Goal: Task Accomplishment & Management: Manage account settings

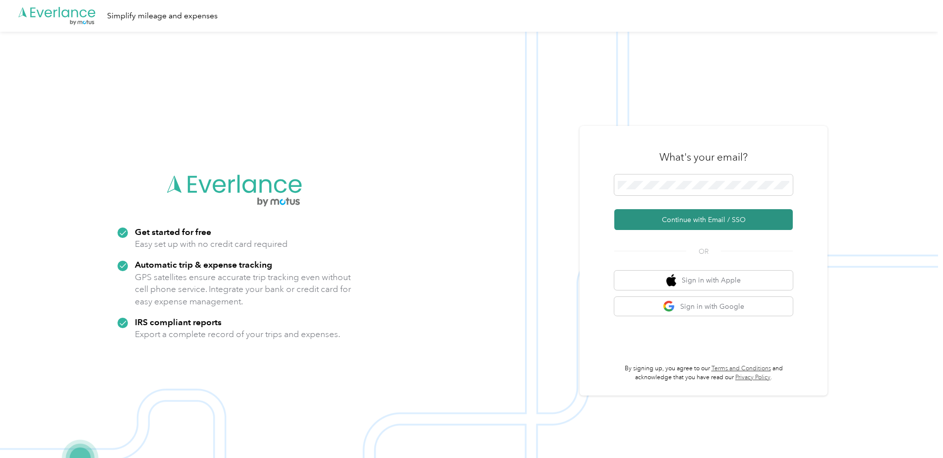
click at [685, 218] on button "Continue with Email / SSO" at bounding box center [704, 219] width 179 height 21
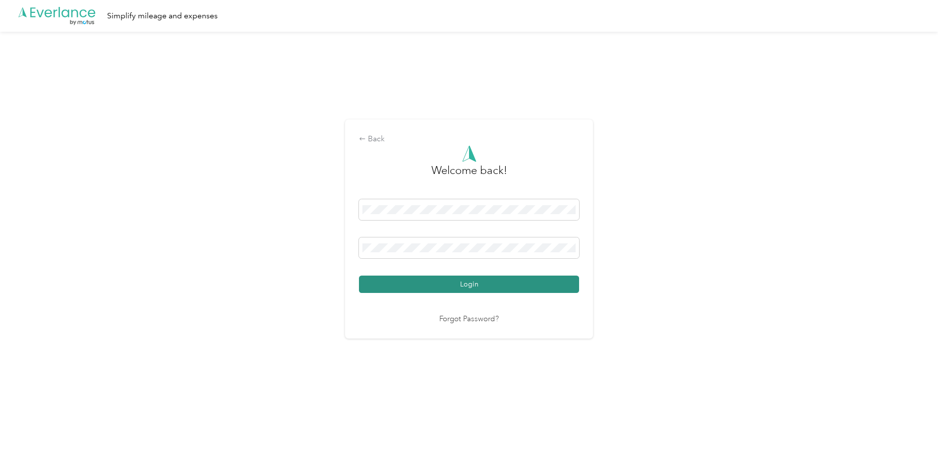
click at [479, 288] on button "Login" at bounding box center [469, 284] width 220 height 17
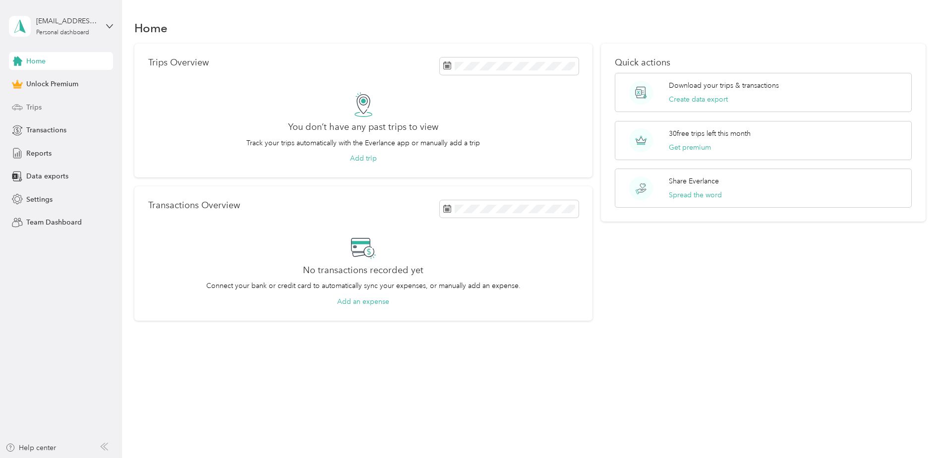
click at [35, 104] on span "Trips" at bounding box center [33, 107] width 15 height 10
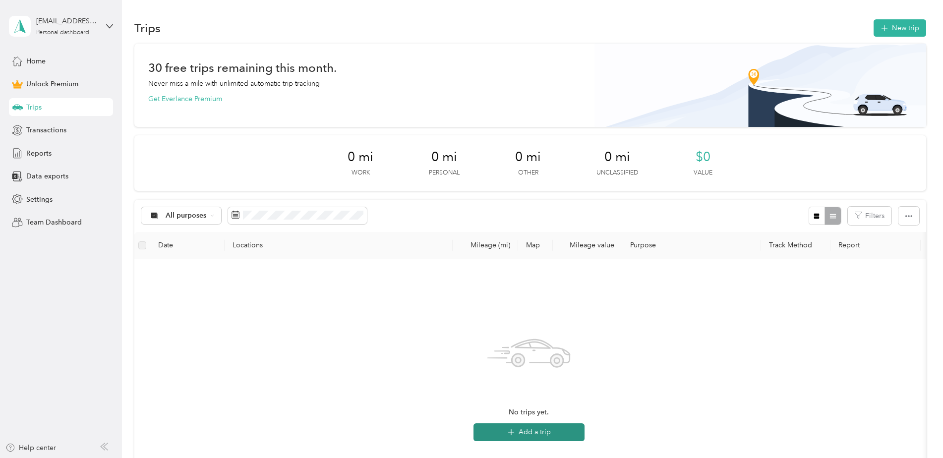
click at [509, 430] on icon "button" at bounding box center [510, 432] width 11 height 11
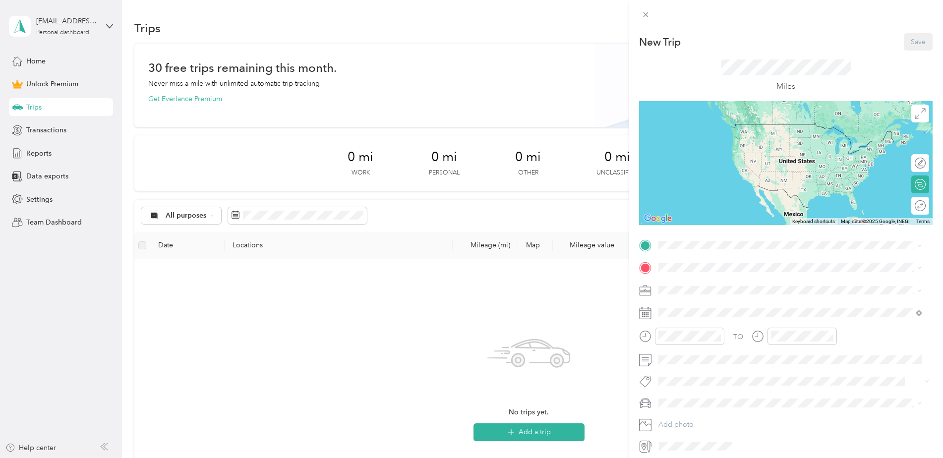
click at [708, 289] on div "Home [STREET_ADDRESS][PERSON_NAME][US_STATE]" at bounding box center [754, 290] width 154 height 21
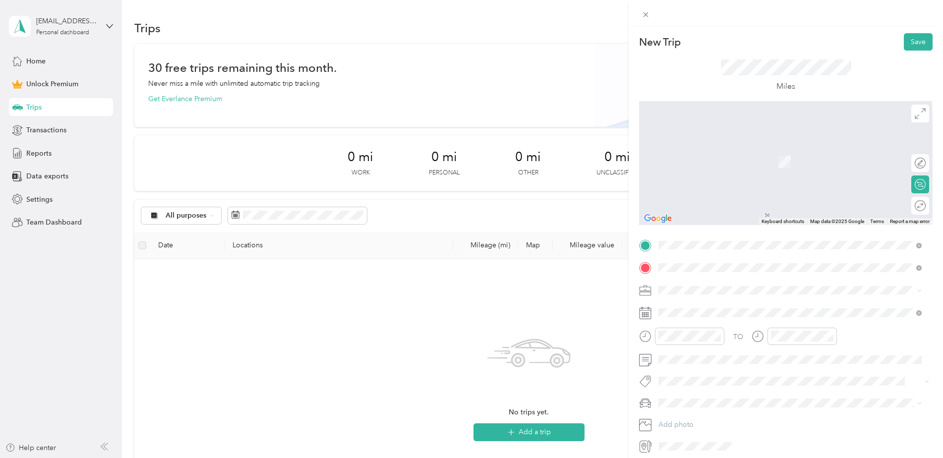
click at [752, 308] on span "[STREET_ADDRESS][US_STATE]" at bounding box center [726, 303] width 99 height 9
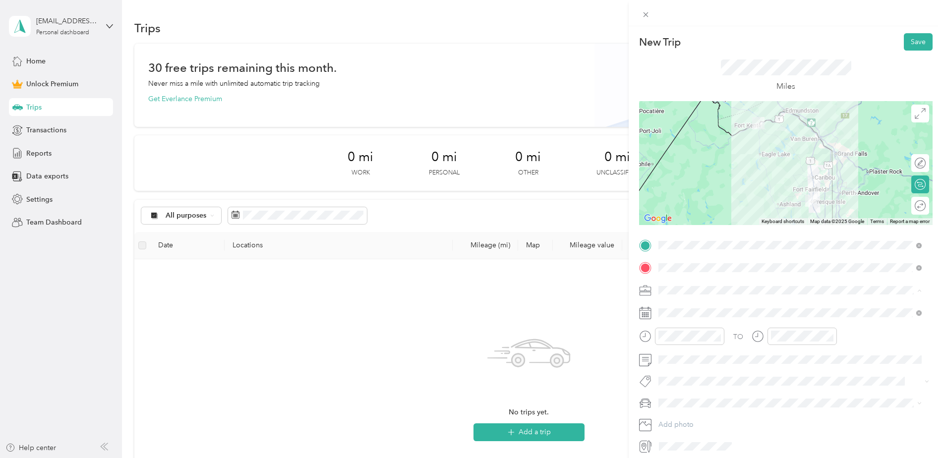
click at [669, 306] on span "Work" at bounding box center [670, 308] width 17 height 8
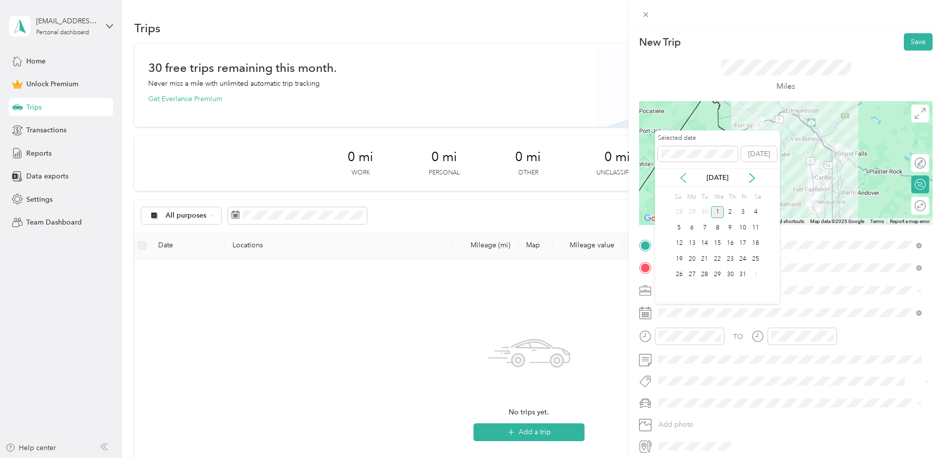
click at [683, 181] on icon at bounding box center [683, 178] width 10 height 10
click at [692, 260] on div "22" at bounding box center [692, 259] width 13 height 12
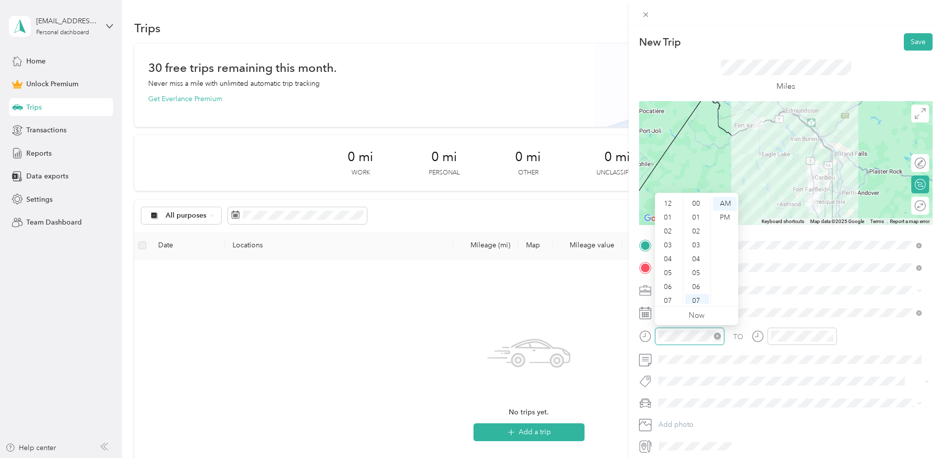
scroll to position [60, 0]
click at [670, 284] on div "10" at bounding box center [669, 283] width 24 height 14
click at [700, 202] on div "00" at bounding box center [697, 204] width 24 height 14
click at [696, 203] on div "00" at bounding box center [697, 204] width 24 height 14
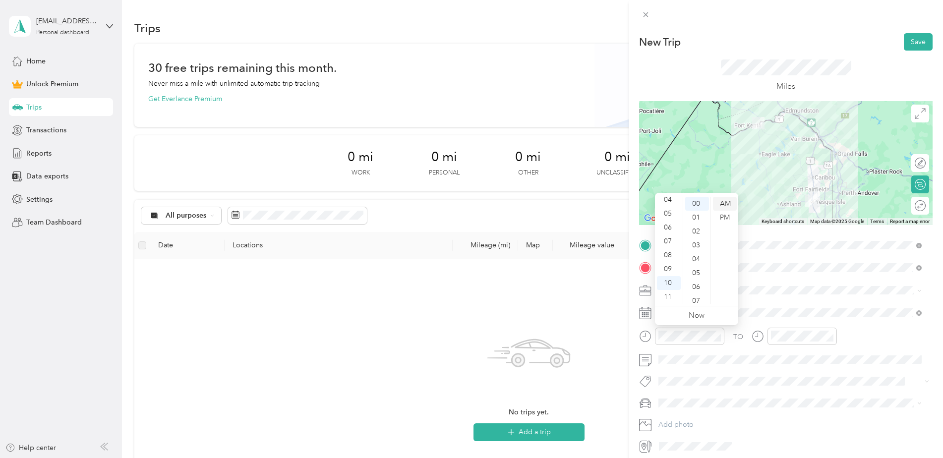
click at [721, 202] on div "AM" at bounding box center [725, 204] width 24 height 14
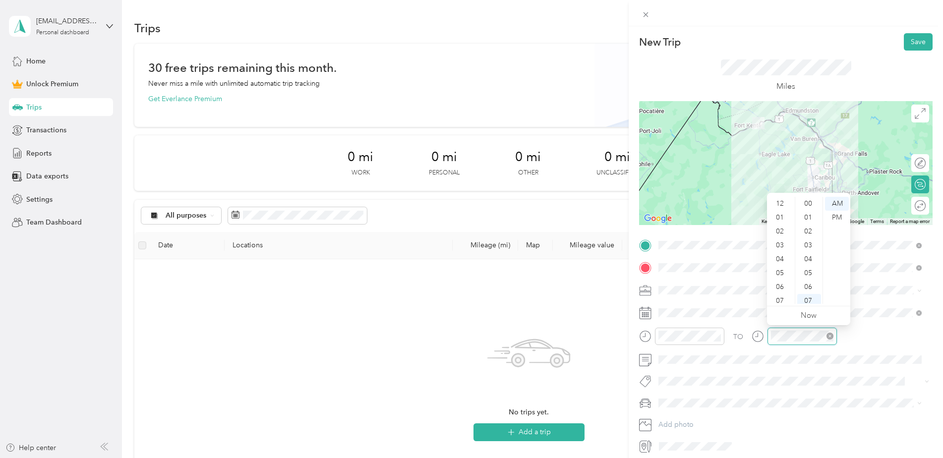
scroll to position [60, 0]
click at [780, 296] on div "11" at bounding box center [781, 297] width 24 height 14
click at [807, 300] on div "18" at bounding box center [810, 297] width 24 height 14
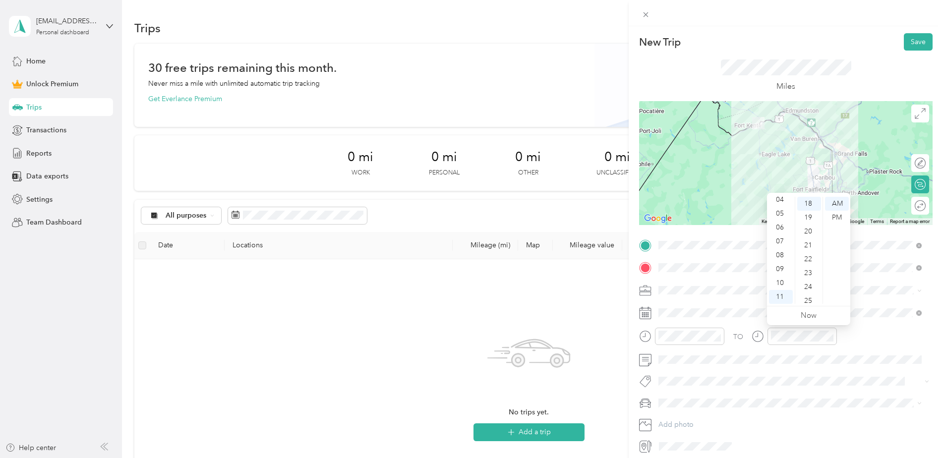
click at [633, 329] on form "New Trip Save This trip cannot be edited because it is either under review, app…" at bounding box center [786, 243] width 314 height 421
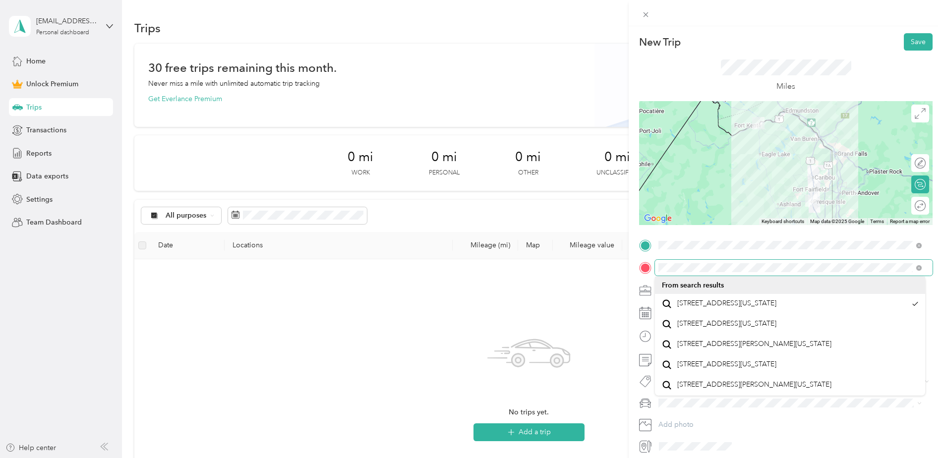
click at [645, 269] on div at bounding box center [786, 268] width 294 height 16
click at [658, 267] on span at bounding box center [794, 268] width 278 height 16
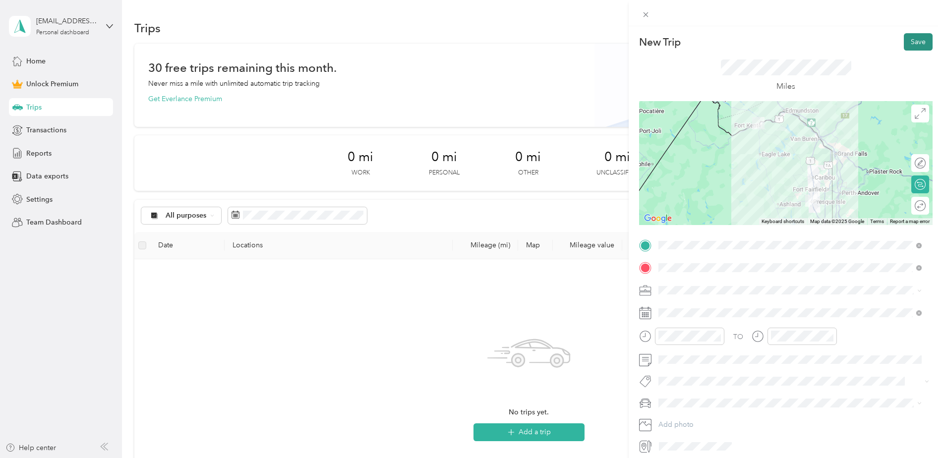
click at [906, 44] on button "Save" at bounding box center [918, 41] width 29 height 17
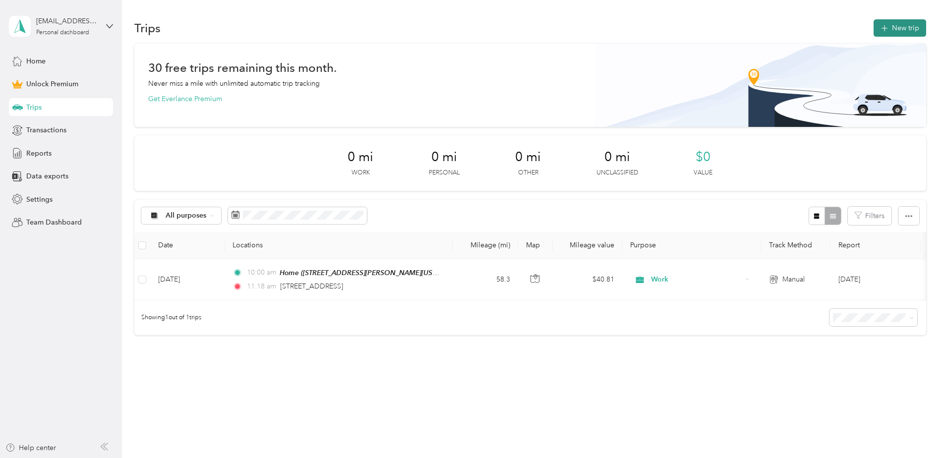
click at [890, 28] on button "New trip" at bounding box center [900, 27] width 53 height 17
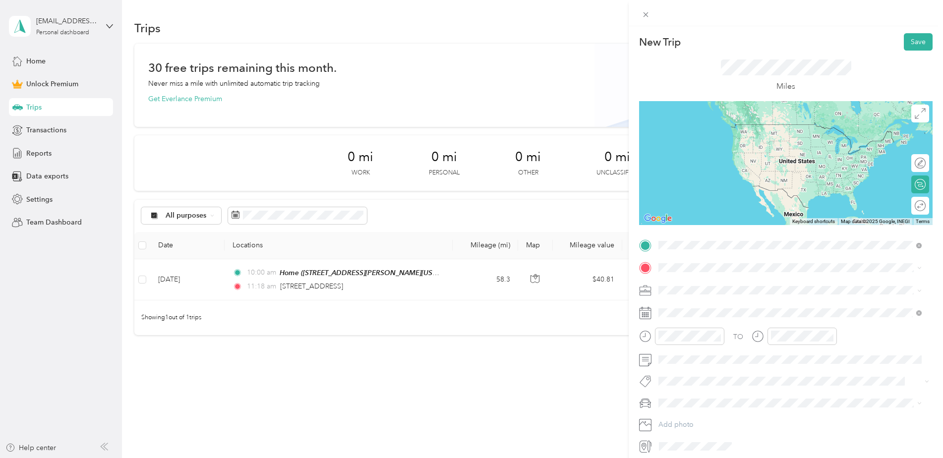
click at [708, 285] on span "[STREET_ADDRESS][US_STATE]" at bounding box center [726, 281] width 99 height 9
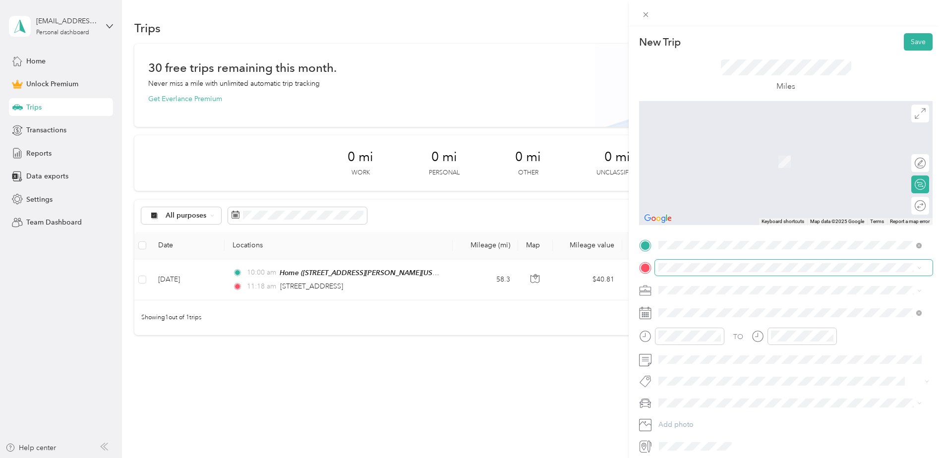
click at [704, 272] on span at bounding box center [794, 268] width 278 height 16
click at [677, 313] on div "Home [STREET_ADDRESS][PERSON_NAME][US_STATE]" at bounding box center [790, 311] width 256 height 24
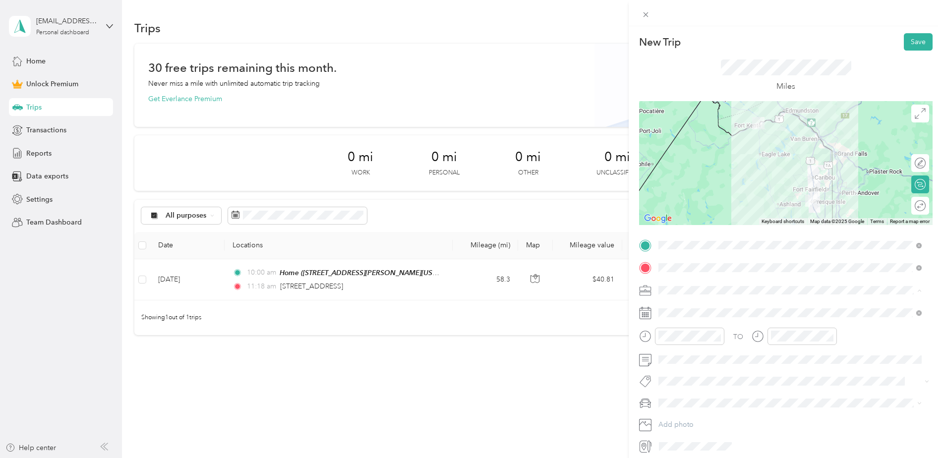
click at [680, 309] on li "Work" at bounding box center [790, 307] width 270 height 17
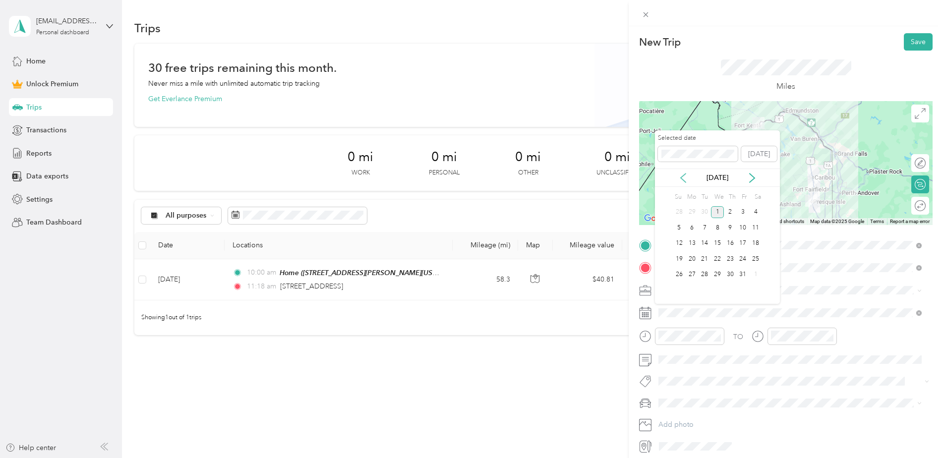
click at [686, 179] on icon at bounding box center [683, 178] width 10 height 10
click at [693, 256] on div "22" at bounding box center [692, 259] width 13 height 12
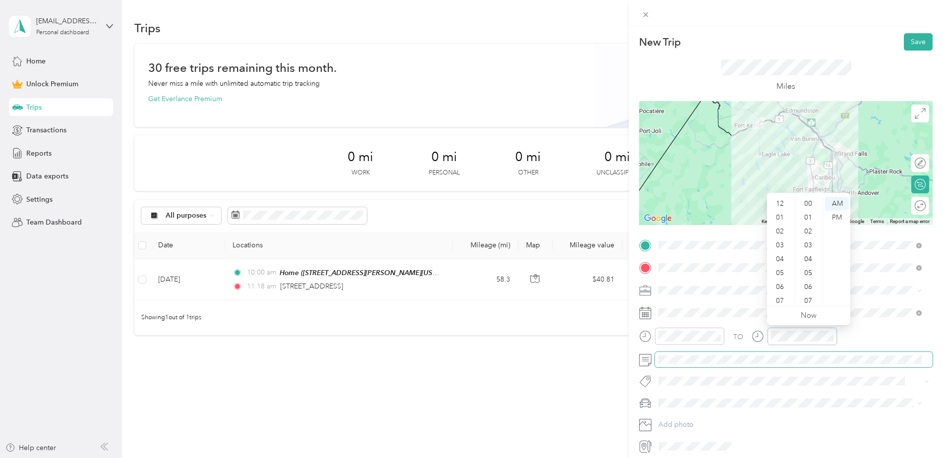
scroll to position [139, 0]
click at [838, 220] on div "PM" at bounding box center [837, 218] width 24 height 14
click at [630, 330] on form "New Trip Save This trip cannot be edited because it is either under review, app…" at bounding box center [786, 243] width 314 height 421
click at [782, 219] on div "02" at bounding box center [781, 218] width 24 height 14
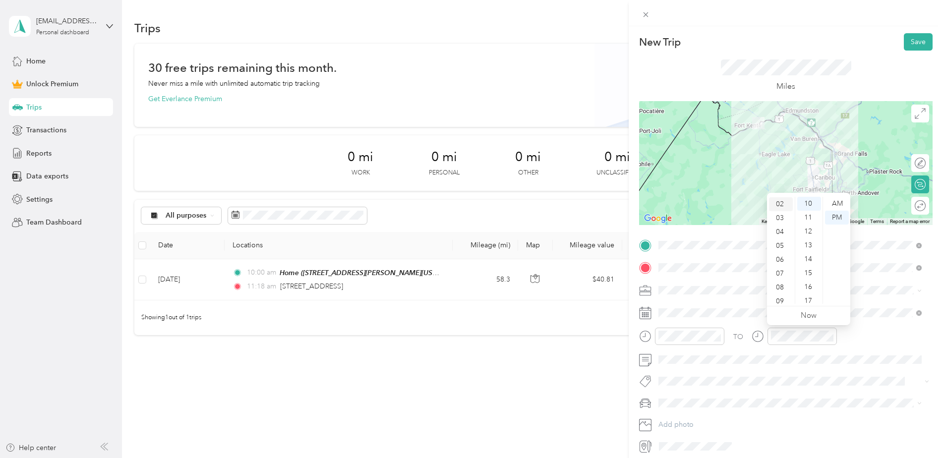
scroll to position [28, 0]
click at [808, 282] on div "23" at bounding box center [810, 285] width 24 height 14
click at [835, 215] on div "PM" at bounding box center [837, 218] width 24 height 14
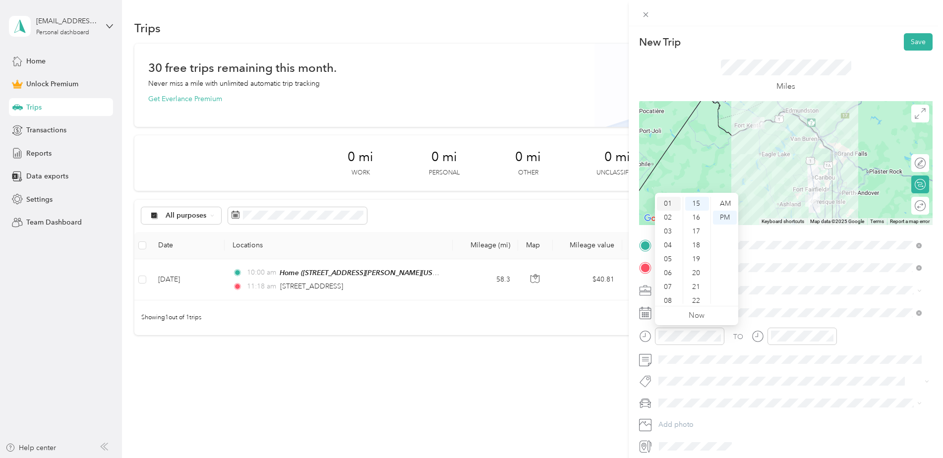
click at [673, 203] on div "01" at bounding box center [669, 204] width 24 height 14
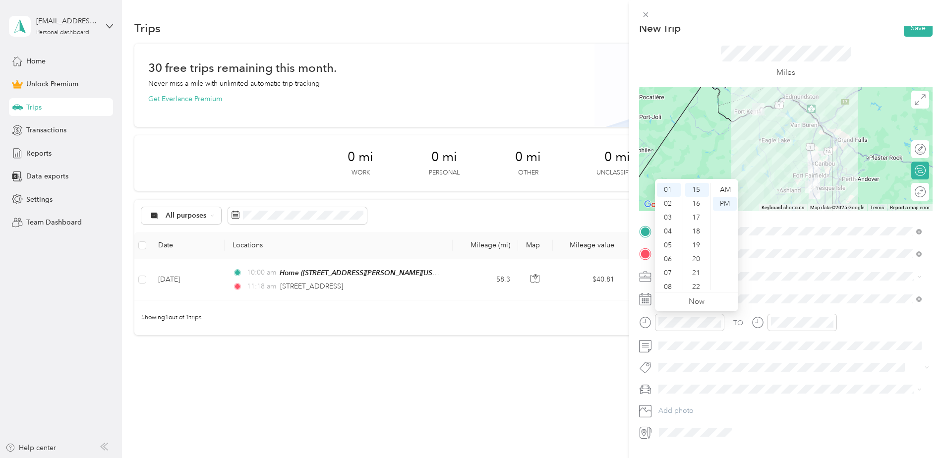
scroll to position [0, 0]
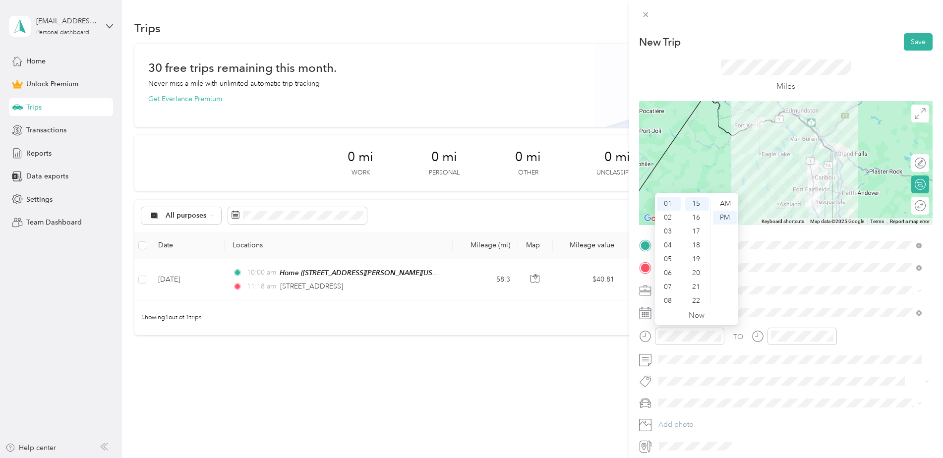
click at [633, 328] on form "New Trip Save This trip cannot be edited because it is either under review, app…" at bounding box center [786, 243] width 314 height 421
click at [917, 38] on button "Save" at bounding box center [918, 41] width 29 height 17
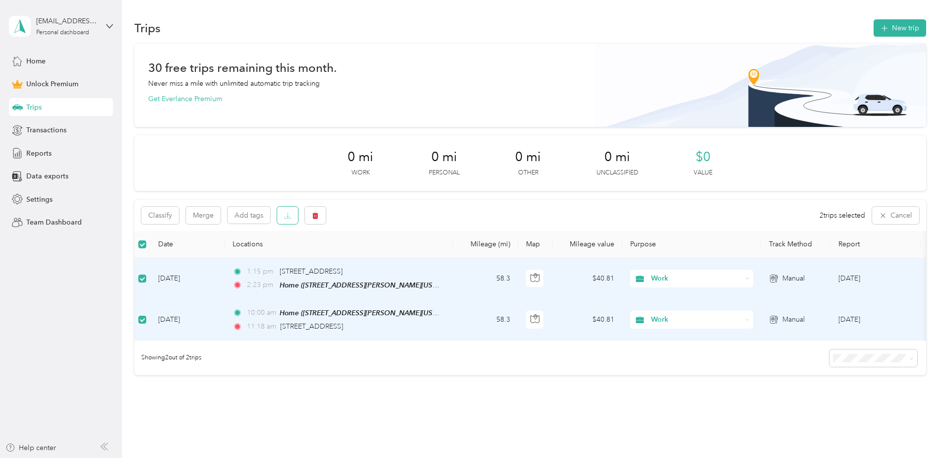
click at [288, 213] on icon "button" at bounding box center [287, 215] width 7 height 7
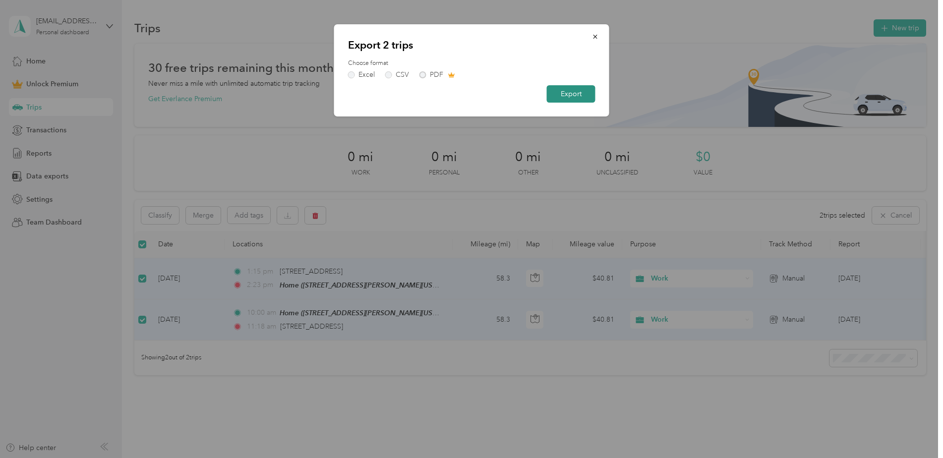
click at [560, 95] on button "Export" at bounding box center [571, 93] width 49 height 17
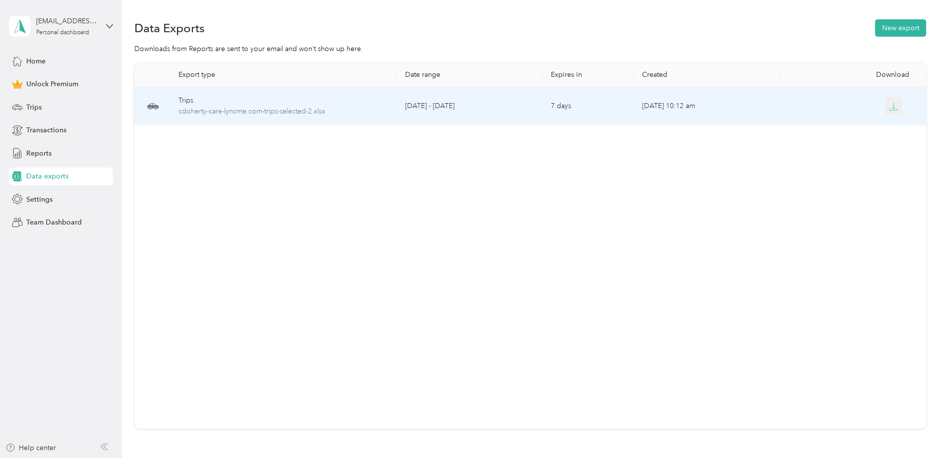
click at [890, 108] on icon "button" at bounding box center [893, 106] width 9 height 9
